Goal: Information Seeking & Learning: Learn about a topic

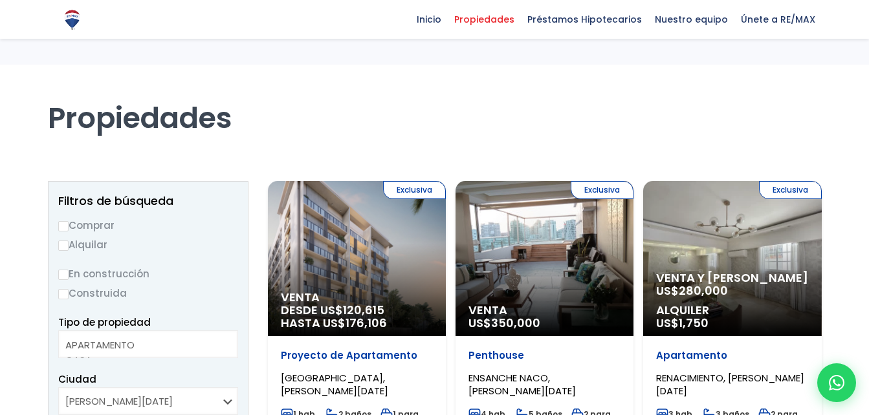
select select
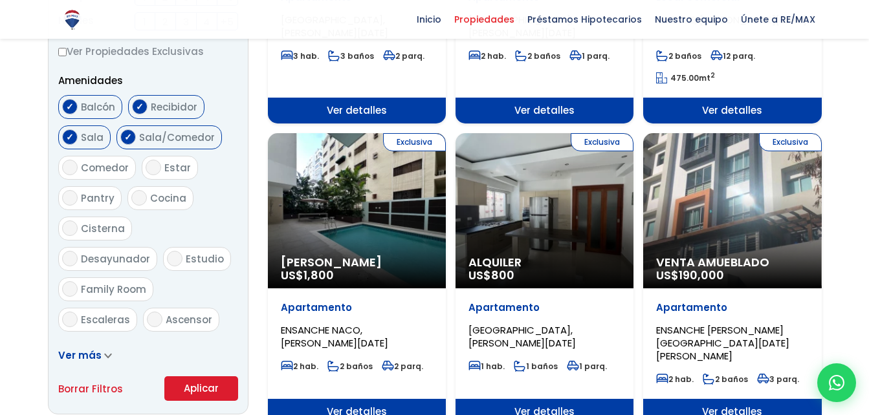
click at [70, 140] on input "Sala" at bounding box center [70, 137] width 16 height 16
click at [70, 139] on input "Sala" at bounding box center [70, 137] width 16 height 16
checkbox input "false"
click at [74, 233] on input "Cisterna" at bounding box center [70, 229] width 16 height 16
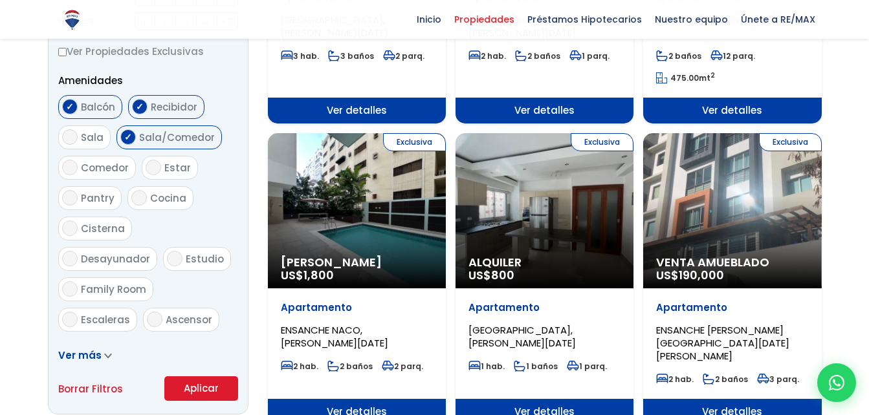
checkbox input "true"
click at [136, 201] on input "Cocina" at bounding box center [139, 198] width 16 height 16
checkbox input "true"
click at [131, 136] on input "Sala/Comedor" at bounding box center [128, 137] width 16 height 16
checkbox input "false"
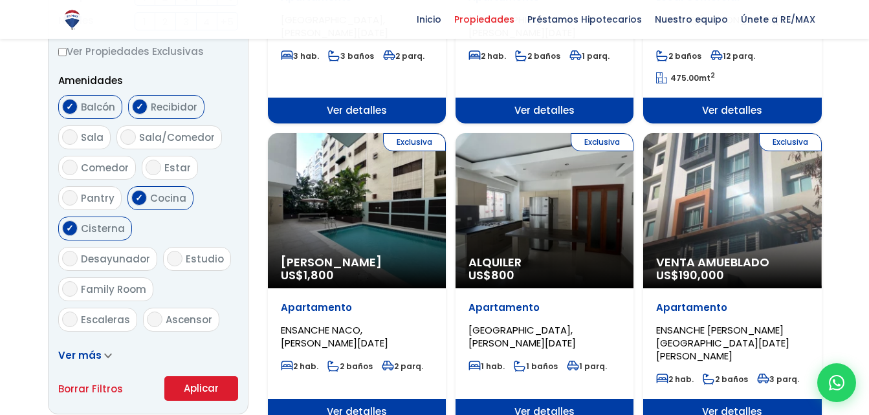
click at [70, 136] on input "Sala" at bounding box center [70, 137] width 16 height 16
checkbox input "true"
click at [65, 169] on input "Comedor" at bounding box center [70, 168] width 16 height 16
checkbox input "true"
click at [72, 312] on input "Escaleras" at bounding box center [70, 320] width 16 height 16
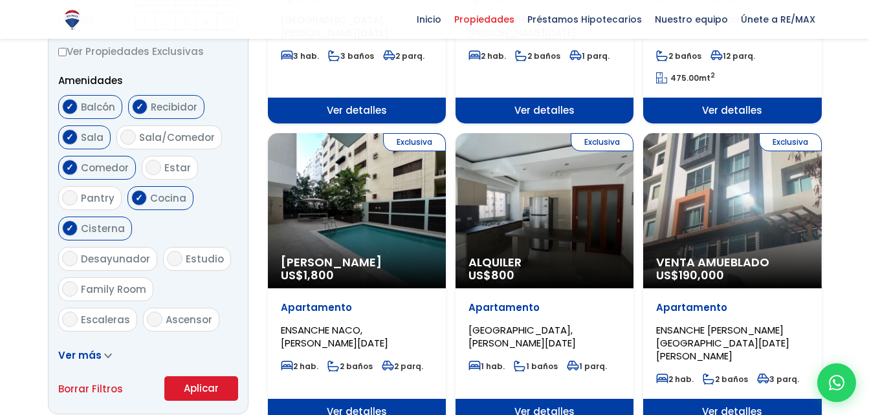
checkbox input "true"
click at [153, 312] on input "Ascensor" at bounding box center [155, 320] width 16 height 16
checkbox input "true"
click at [74, 342] on input "Terraza techada" at bounding box center [70, 350] width 16 height 16
checkbox input "true"
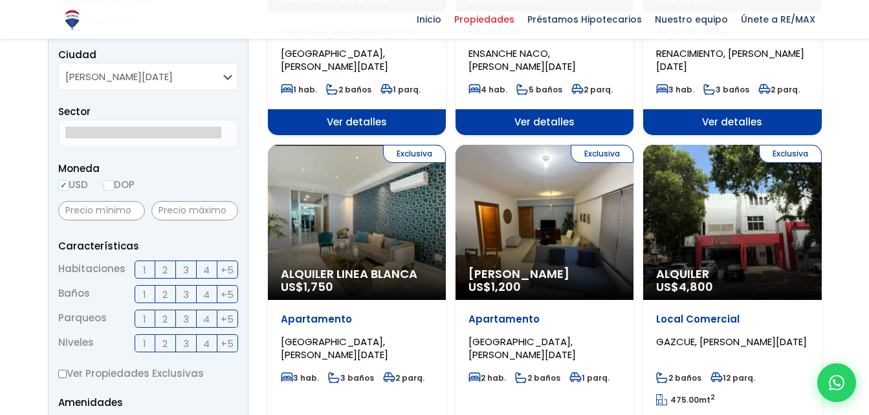
scroll to position [323, 0]
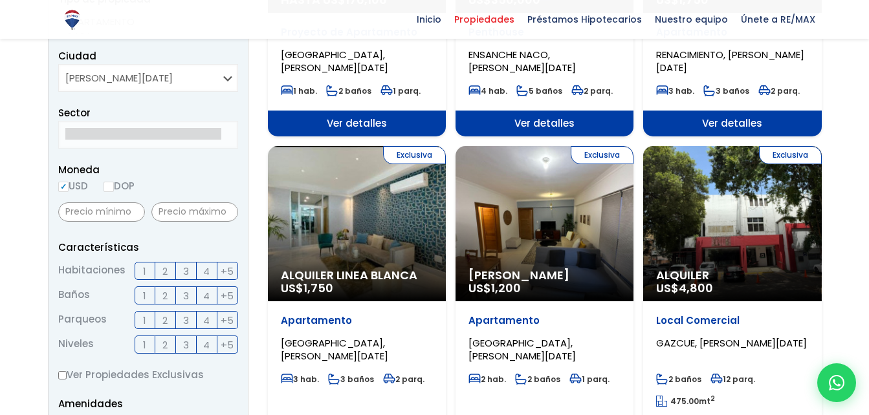
click at [186, 272] on span "3" at bounding box center [186, 271] width 6 height 16
click at [0, 0] on input "3" at bounding box center [0, 0] width 0 height 0
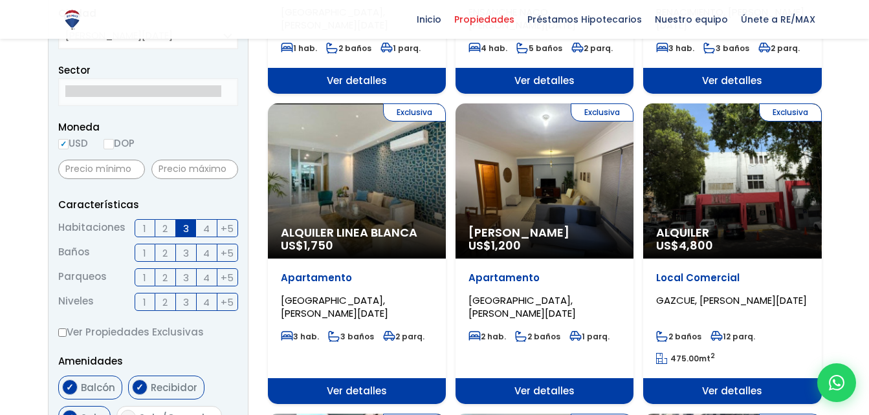
scroll to position [388, 0]
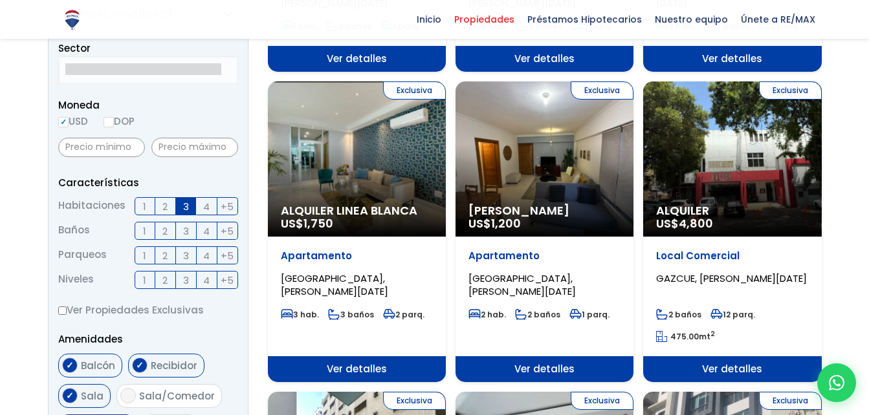
click at [224, 233] on span "+5" at bounding box center [227, 231] width 13 height 16
click at [0, 0] on input "+5" at bounding box center [0, 0] width 0 height 0
click at [186, 260] on span "3" at bounding box center [186, 256] width 6 height 16
click at [0, 0] on input "3" at bounding box center [0, 0] width 0 height 0
click at [189, 282] on label "3" at bounding box center [186, 280] width 21 height 18
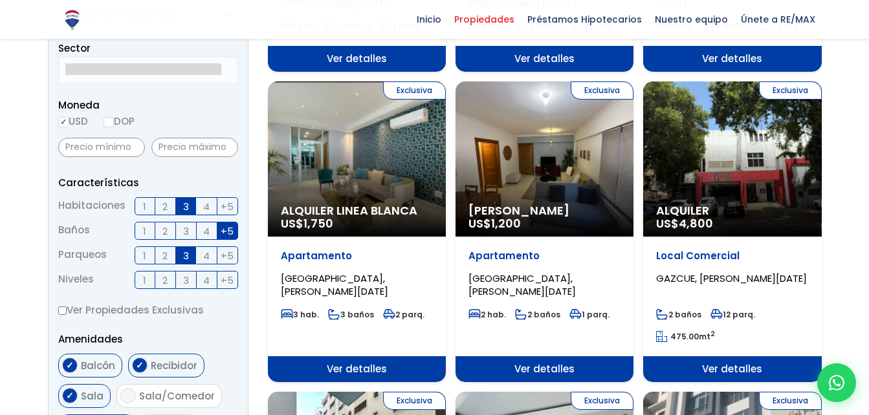
click at [0, 0] on input "3" at bounding box center [0, 0] width 0 height 0
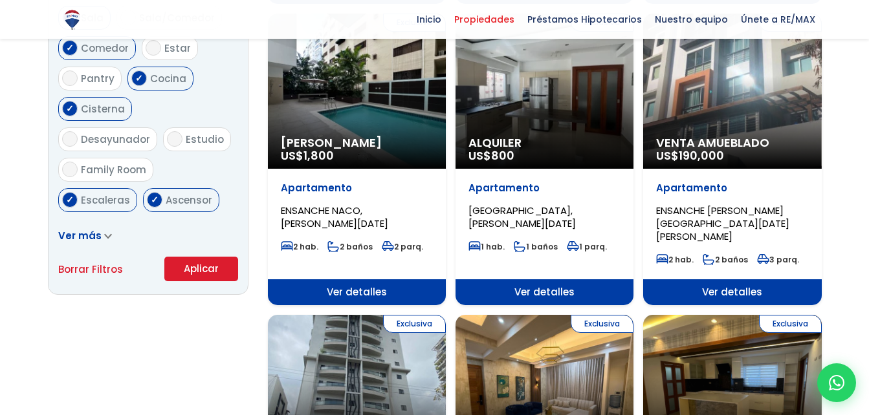
scroll to position [776, 0]
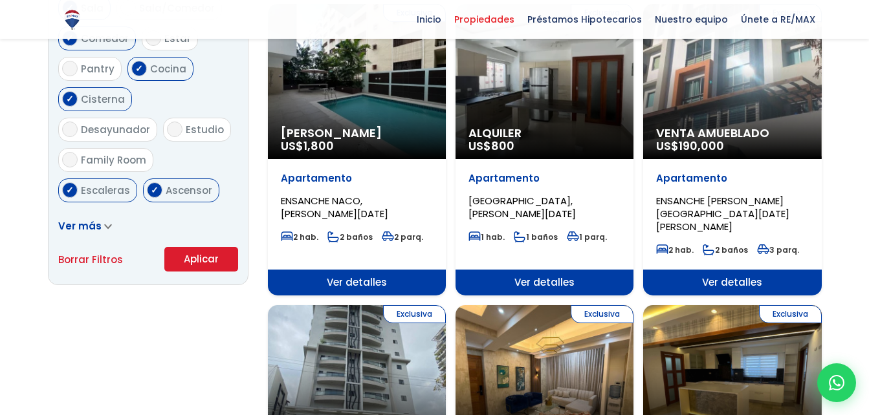
click at [209, 254] on button "Aplicar" at bounding box center [201, 259] width 74 height 25
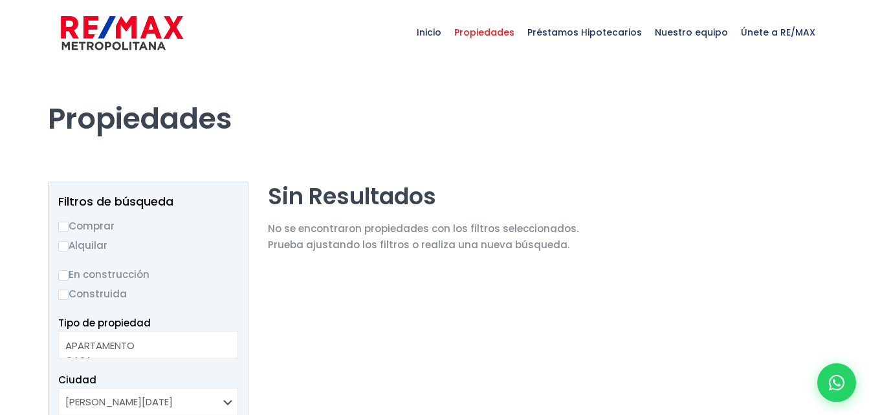
select select
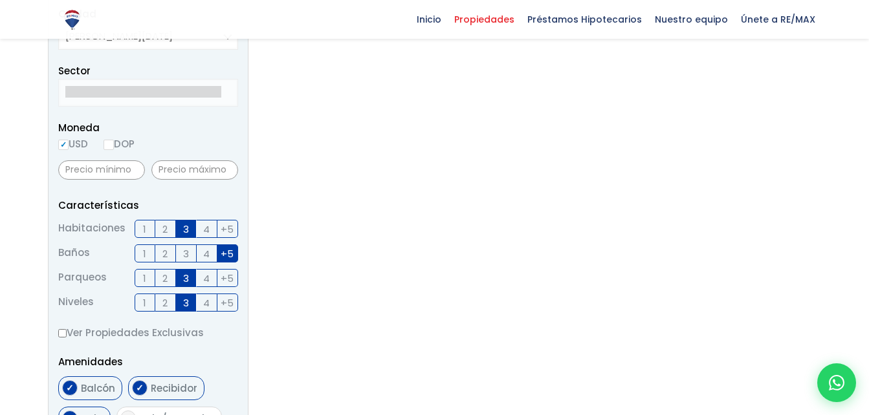
scroll to position [388, 0]
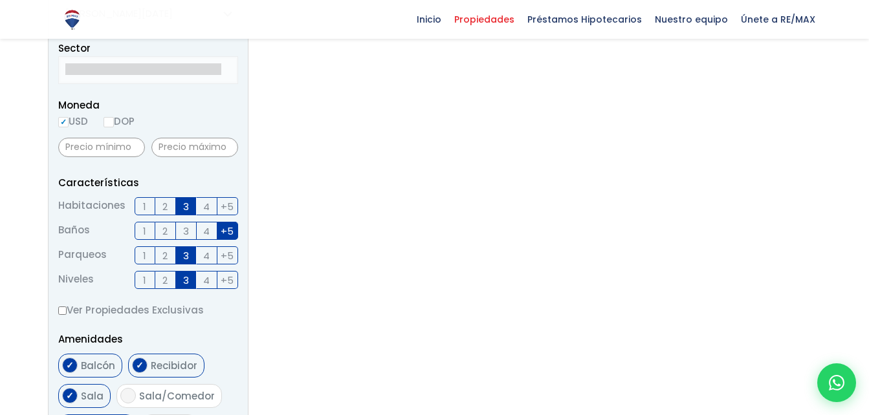
click at [167, 280] on span "2" at bounding box center [164, 280] width 5 height 16
click at [0, 0] on input "2" at bounding box center [0, 0] width 0 height 0
click at [191, 281] on label "3" at bounding box center [186, 280] width 21 height 18
click at [0, 0] on input "3" at bounding box center [0, 0] width 0 height 0
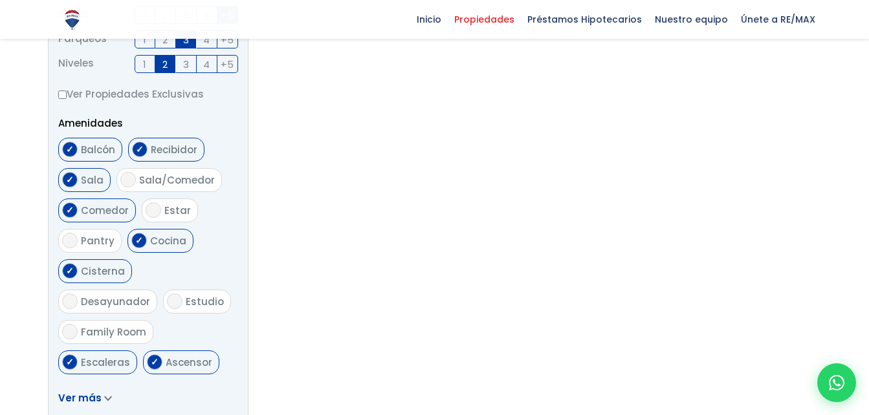
scroll to position [711, 0]
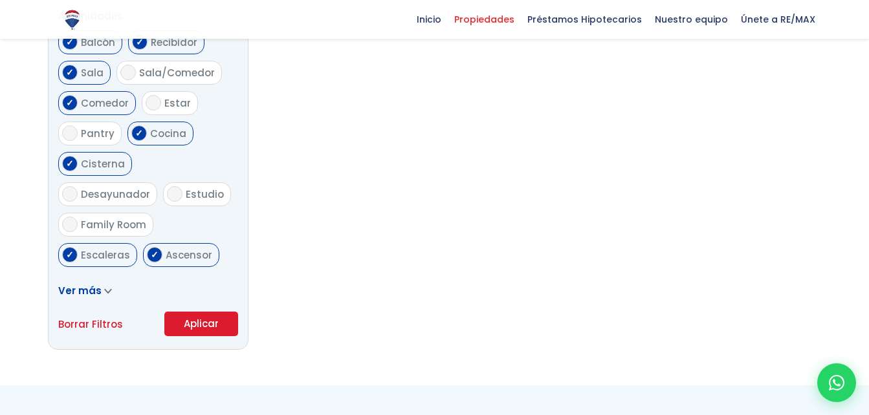
click at [217, 328] on button "Aplicar" at bounding box center [201, 324] width 74 height 25
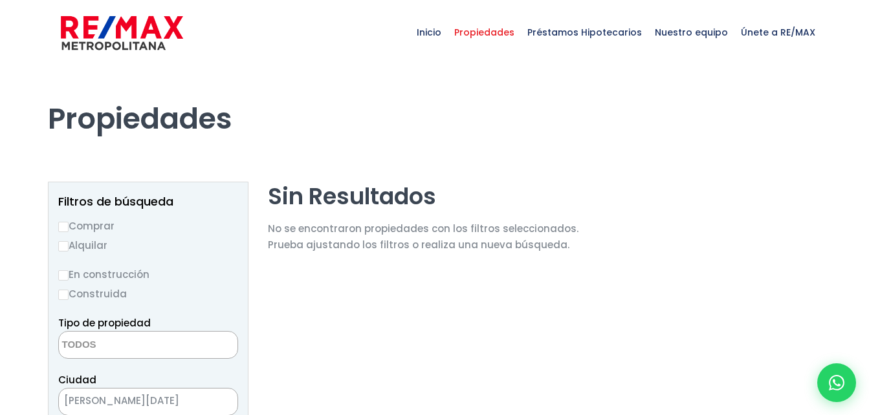
select select
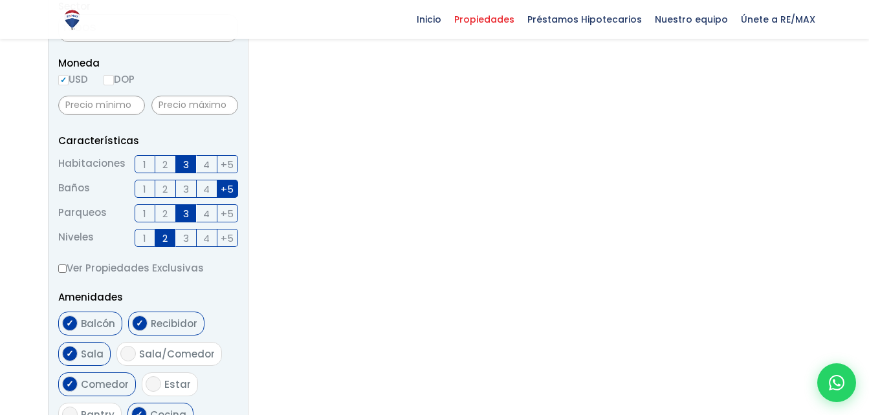
scroll to position [453, 0]
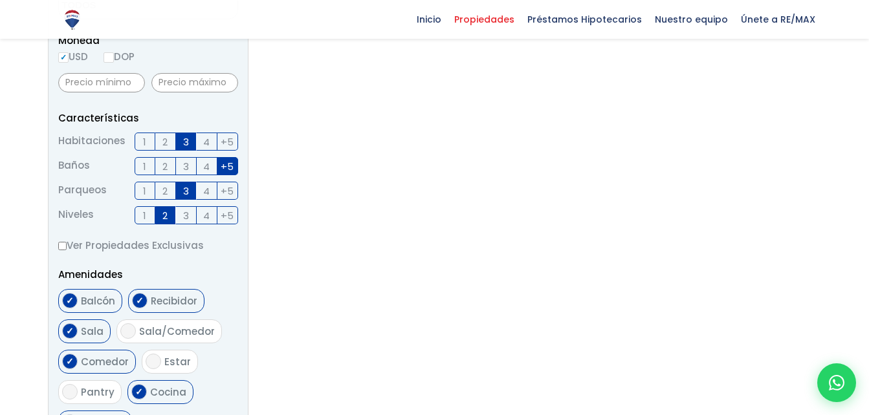
click at [190, 167] on label "3" at bounding box center [186, 166] width 21 height 18
click at [0, 0] on input "3" at bounding box center [0, 0] width 0 height 0
click at [228, 168] on span "+5" at bounding box center [227, 166] width 13 height 16
click at [0, 0] on input "+5" at bounding box center [0, 0] width 0 height 0
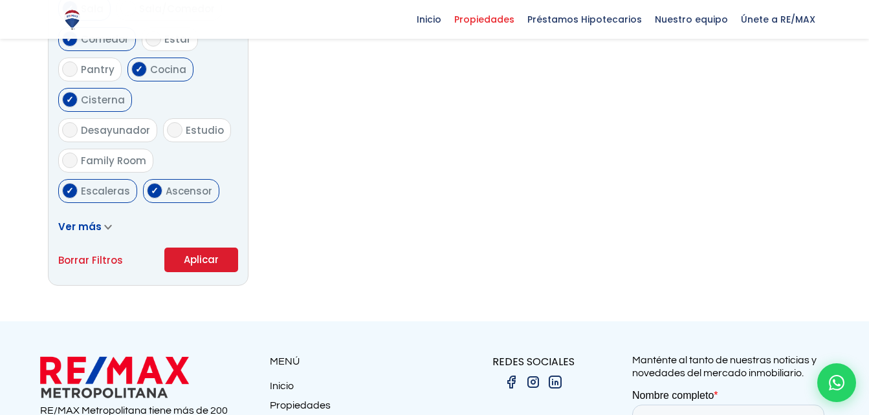
scroll to position [776, 0]
click at [200, 263] on button "Aplicar" at bounding box center [201, 259] width 74 height 25
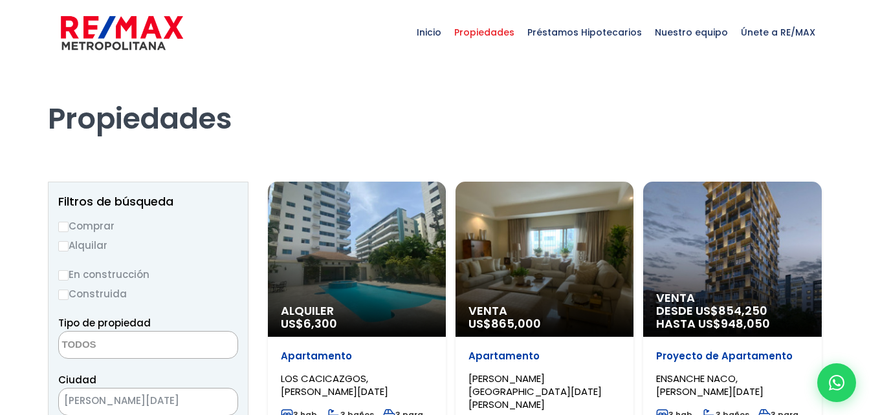
select select
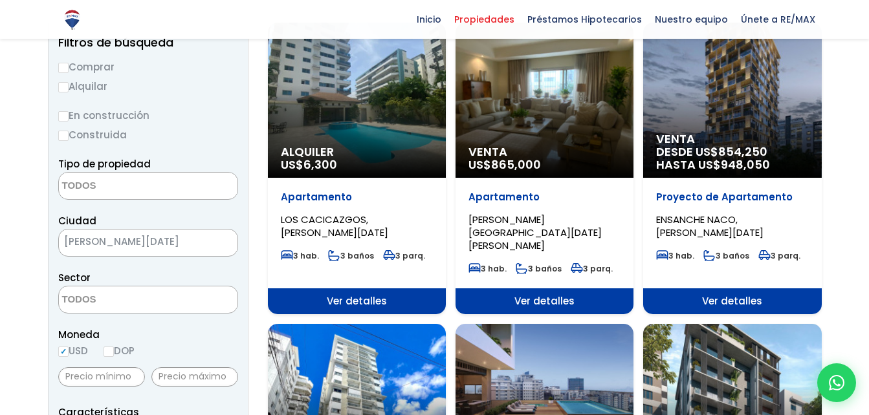
scroll to position [128, 0]
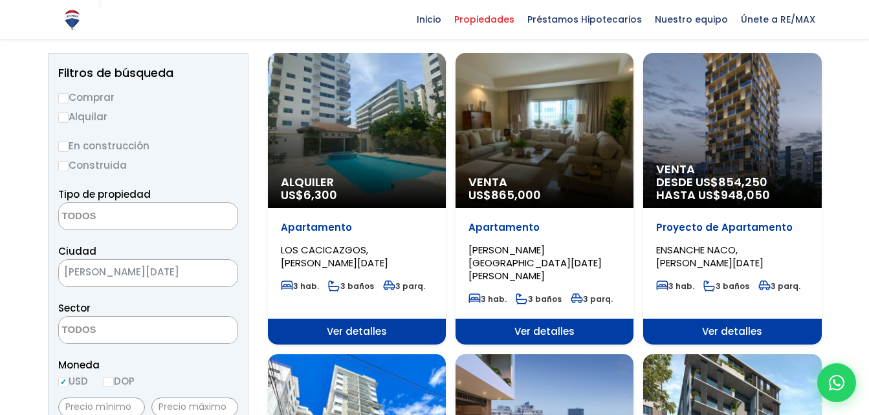
click at [63, 98] on input "Comprar" at bounding box center [63, 98] width 10 height 10
radio input "true"
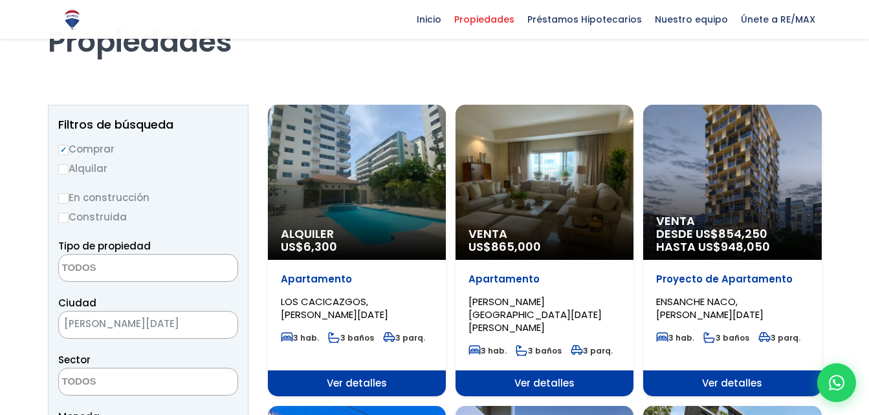
scroll to position [63, 0]
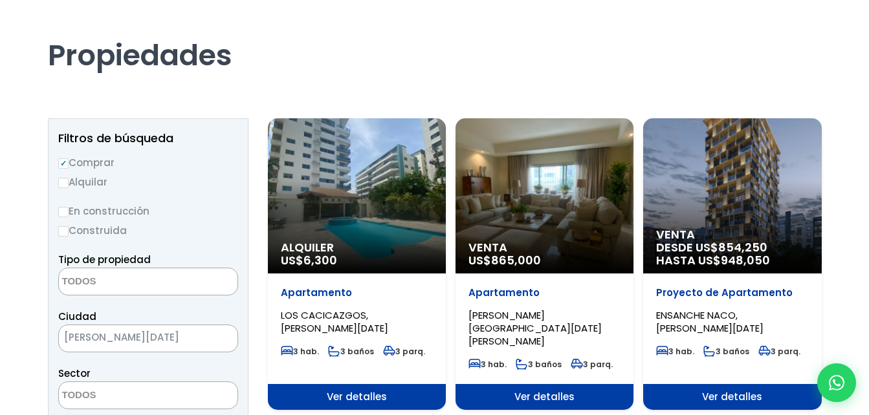
click at [63, 234] on input "Construida" at bounding box center [63, 231] width 10 height 10
radio input "true"
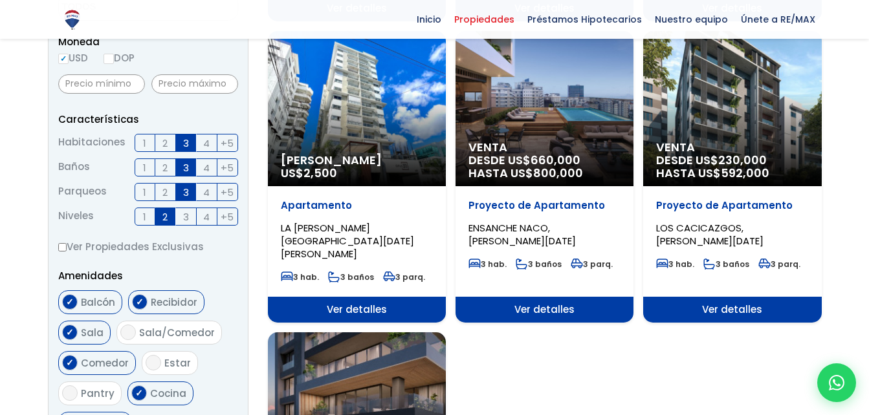
scroll to position [839, 0]
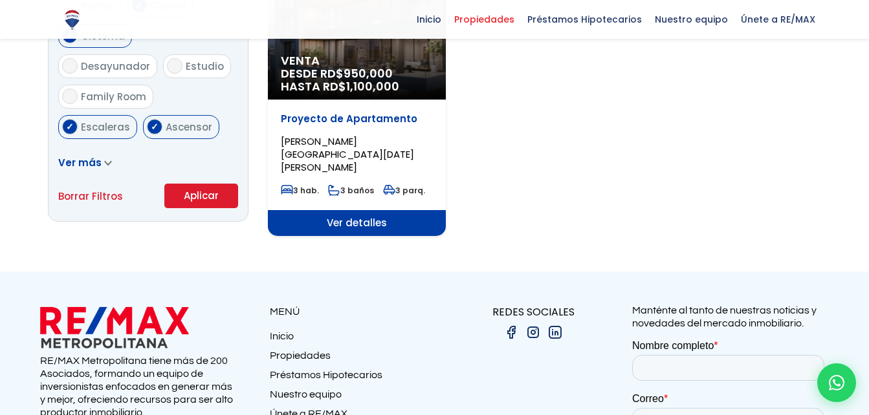
click at [196, 196] on button "Aplicar" at bounding box center [201, 196] width 74 height 25
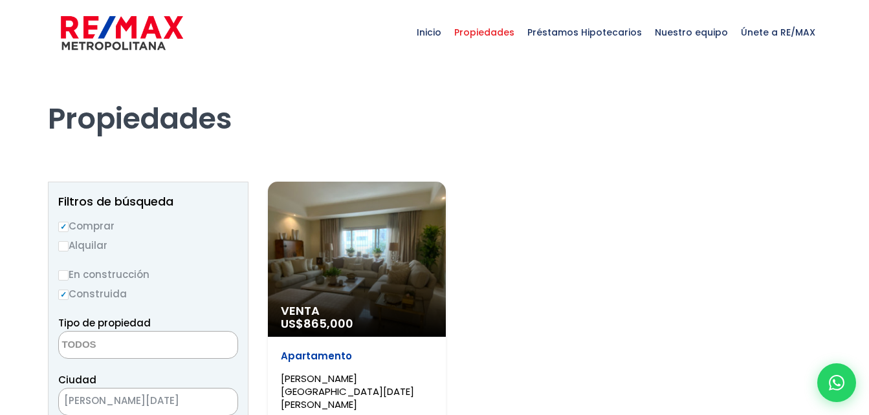
select select
